Goal: Task Accomplishment & Management: Manage account settings

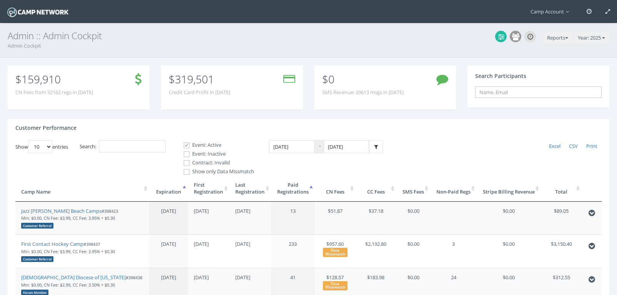
click at [488, 95] on input "text" at bounding box center [538, 93] width 127 height 12
paste input "https://calendly.com/campnetwork/demo?back=1&month=2025-08"
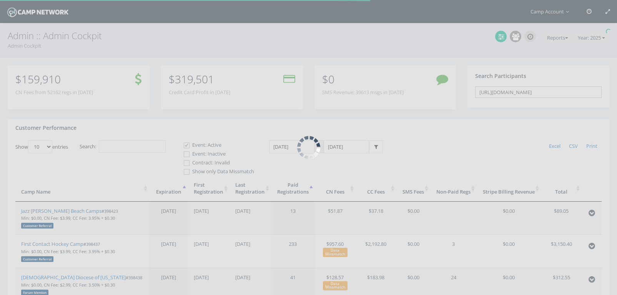
type input "https://calendly.com/campnetwork/demo?back=1&month=2025-08"
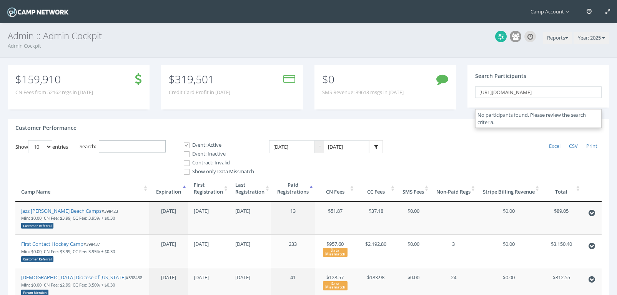
click at [160, 148] on input "Search:" at bounding box center [132, 146] width 67 height 13
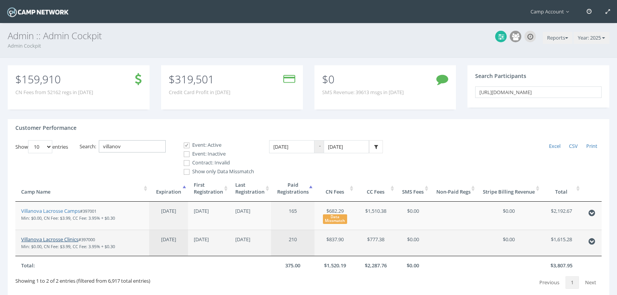
type input "villanov"
click at [61, 238] on link "Villanova Lacrosse Clinics" at bounding box center [49, 239] width 57 height 7
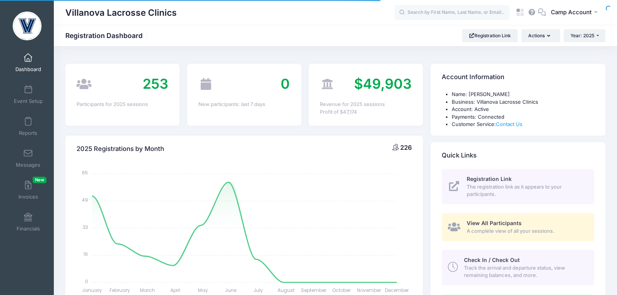
select select
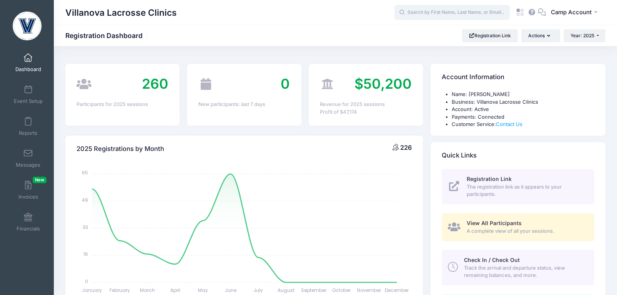
click at [414, 9] on input "text" at bounding box center [452, 12] width 115 height 15
paste input "k80luc@gmail.com"
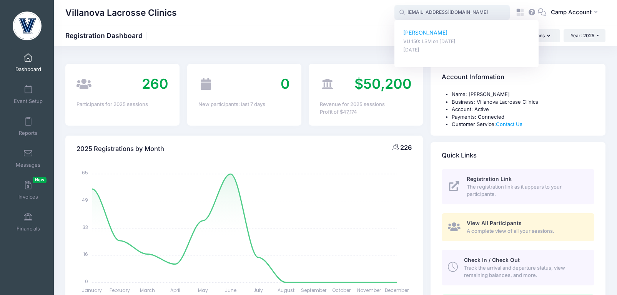
click at [423, 33] on p "Peter Lucanese" at bounding box center [466, 33] width 127 height 8
type input "Peter Lucanese (VU 150: LSM, Jul-25, 2025)"
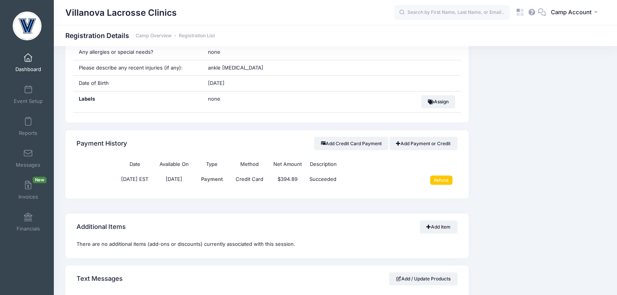
scroll to position [519, 0]
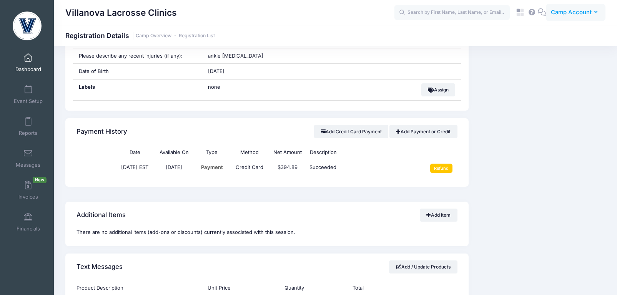
click at [575, 12] on span "Camp Account" at bounding box center [571, 12] width 41 height 8
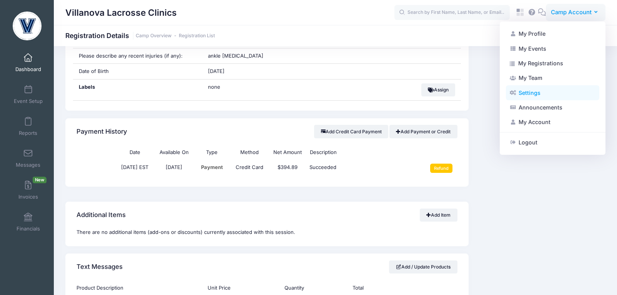
click at [558, 92] on link "Settings" at bounding box center [552, 92] width 93 height 15
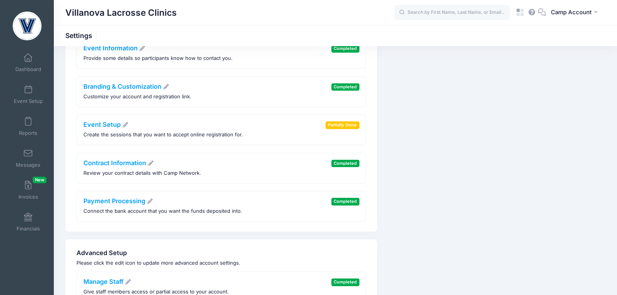
scroll to position [48, 0]
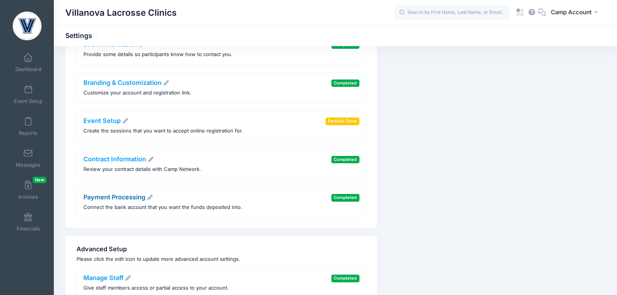
click at [133, 199] on link "Payment Processing" at bounding box center [118, 197] width 70 height 8
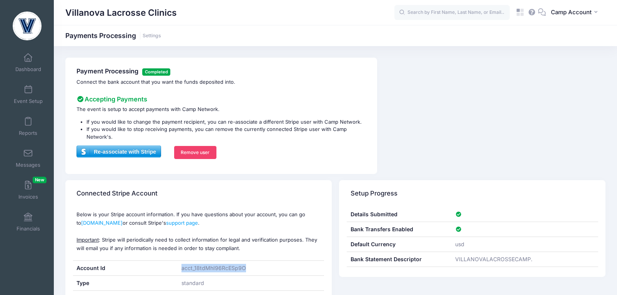
drag, startPoint x: 246, startPoint y: 269, endPoint x: 181, endPoint y: 270, distance: 65.0
click at [181, 270] on div "acct_18tdMhI96RcESp9O" at bounding box center [251, 268] width 146 height 15
copy div "acct_18tdMhI96RcESp9O"
drag, startPoint x: 176, startPoint y: 12, endPoint x: 68, endPoint y: 12, distance: 107.3
click at [68, 12] on div "Villanova Lacrosse Clinics" at bounding box center [229, 13] width 329 height 18
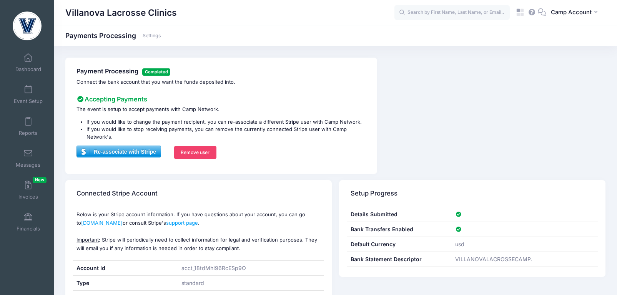
click at [65, 12] on h1 "Villanova Lacrosse Clinics" at bounding box center [121, 13] width 112 height 18
drag, startPoint x: 66, startPoint y: 12, endPoint x: 175, endPoint y: 10, distance: 108.8
click at [175, 10] on h1 "Villanova Lacrosse Clinics" at bounding box center [121, 13] width 112 height 18
copy h1 "Villanova Lacrosse Clinics"
